Goal: Information Seeking & Learning: Find specific page/section

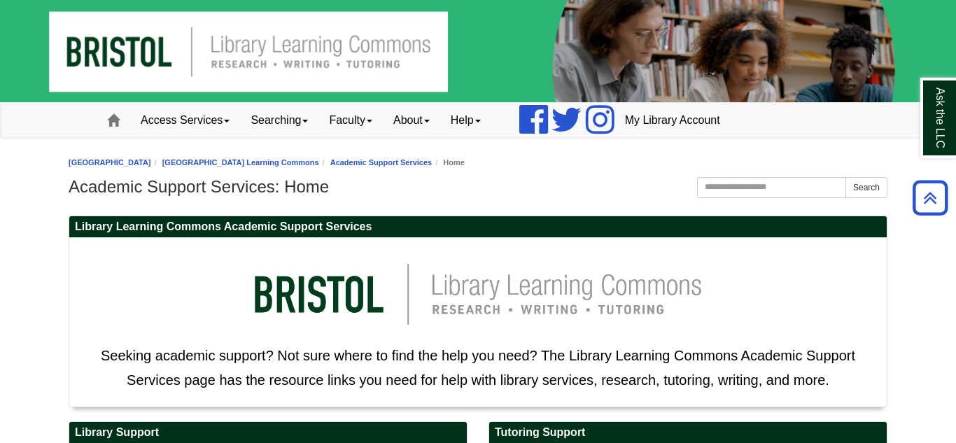
scroll to position [423, 0]
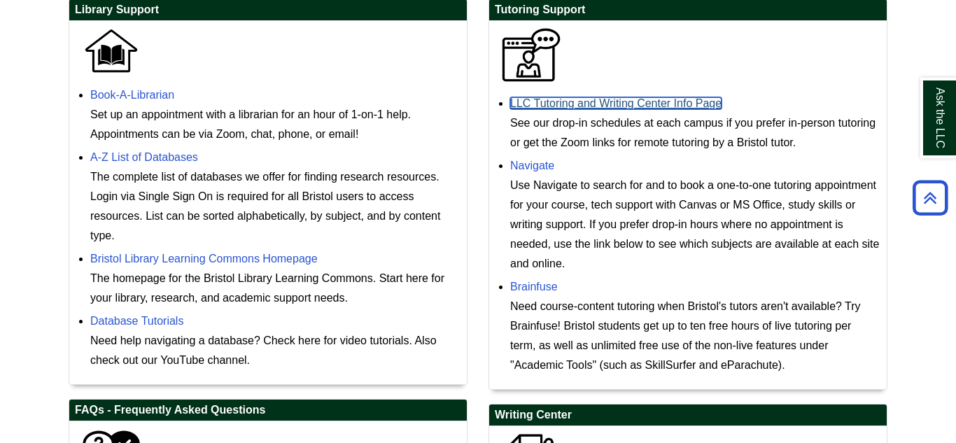
click at [696, 106] on link "LLC Tutoring and Writing Center Info Page" at bounding box center [615, 103] width 211 height 12
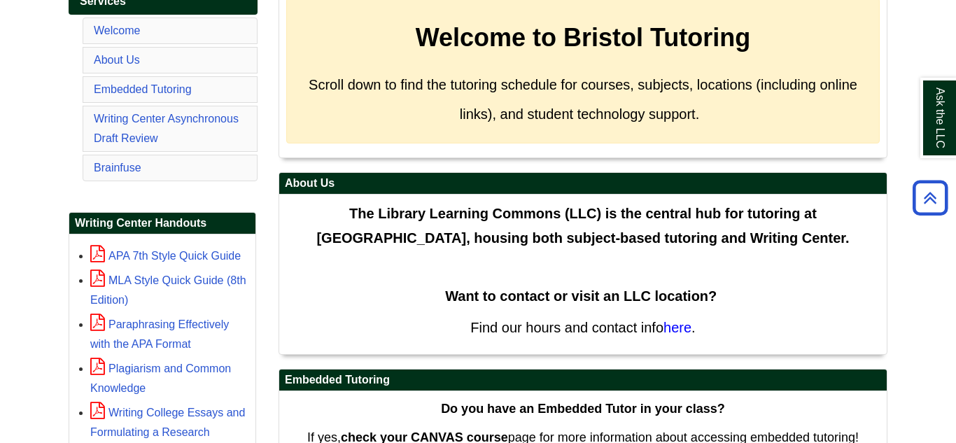
scroll to position [281, 0]
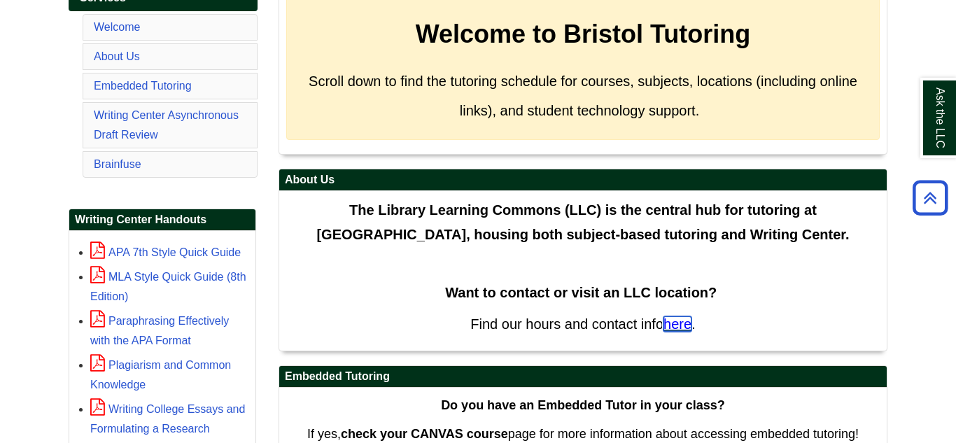
click at [675, 332] on span "here" at bounding box center [677, 323] width 28 height 15
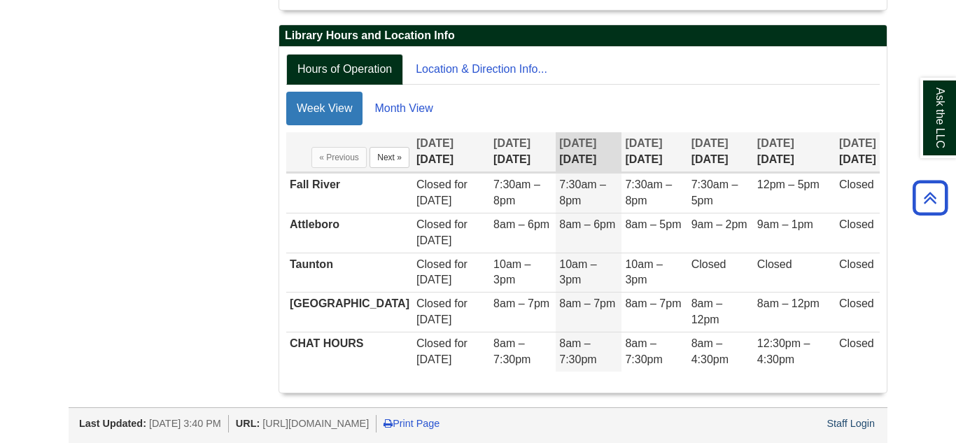
scroll to position [334, 0]
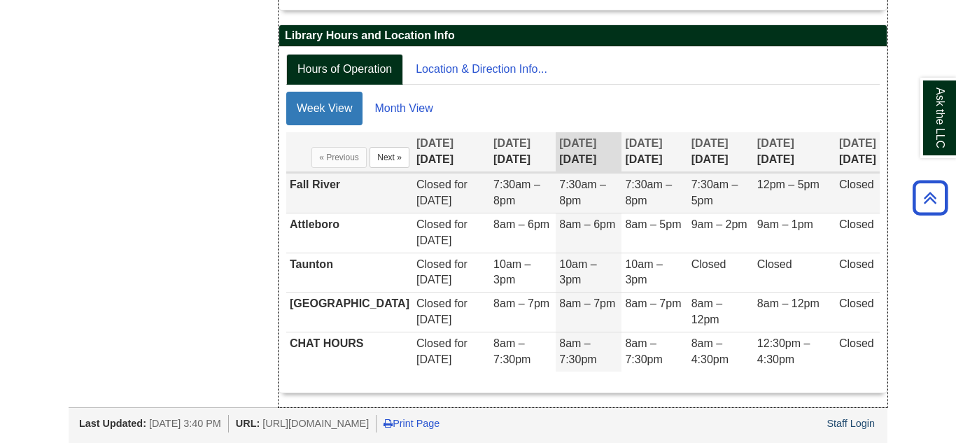
click at [782, 199] on td "12pm – 5pm" at bounding box center [795, 194] width 82 height 40
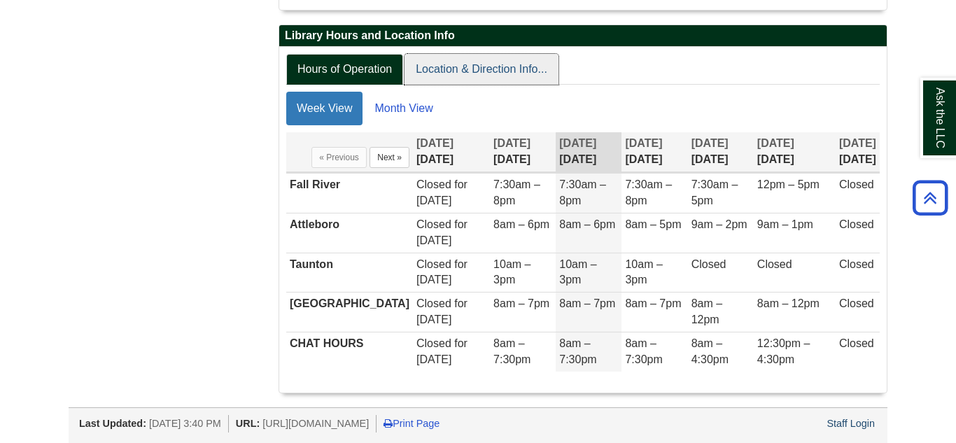
click at [500, 85] on link "Location & Direction Info..." at bounding box center [481, 69] width 154 height 31
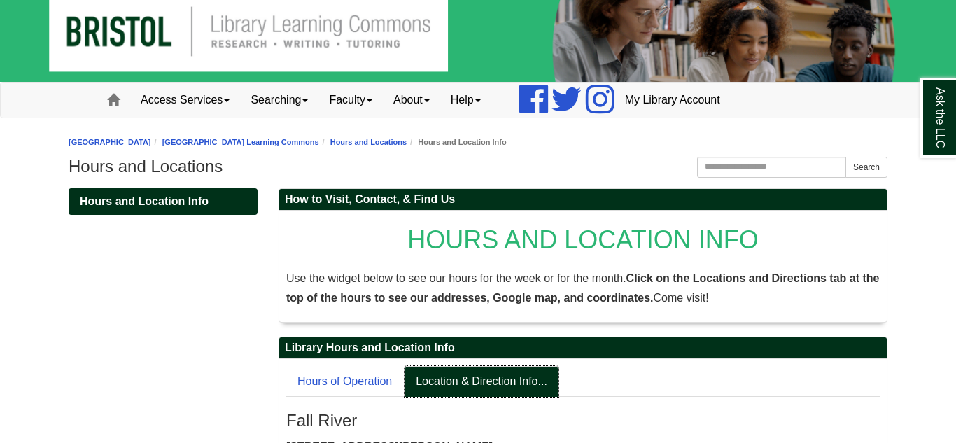
scroll to position [0, 0]
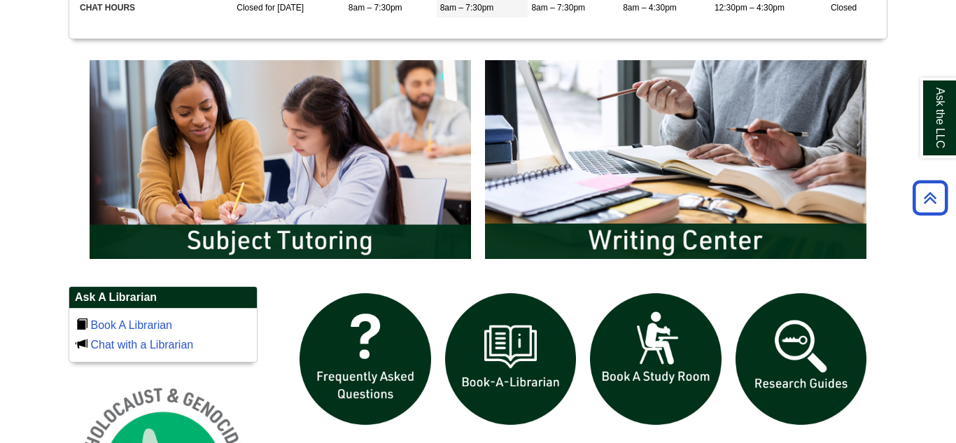
scroll to position [702, 0]
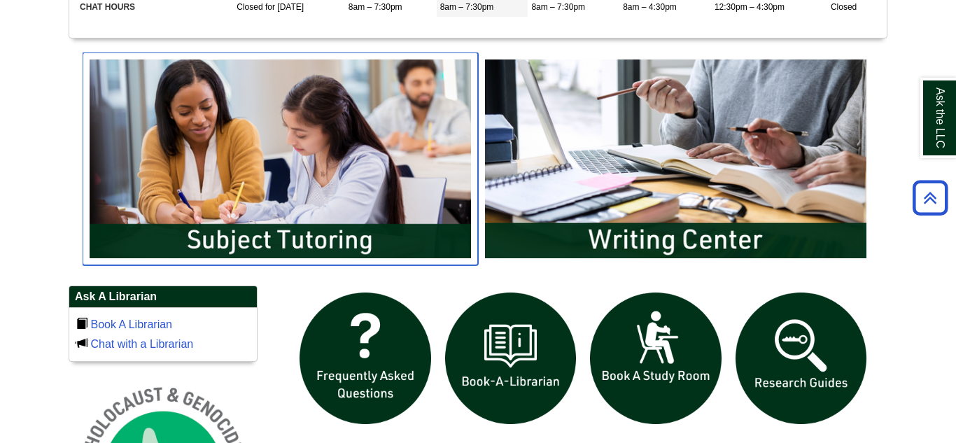
click at [433, 232] on img "slideshow" at bounding box center [280, 158] width 395 height 213
